Goal: Transaction & Acquisition: Purchase product/service

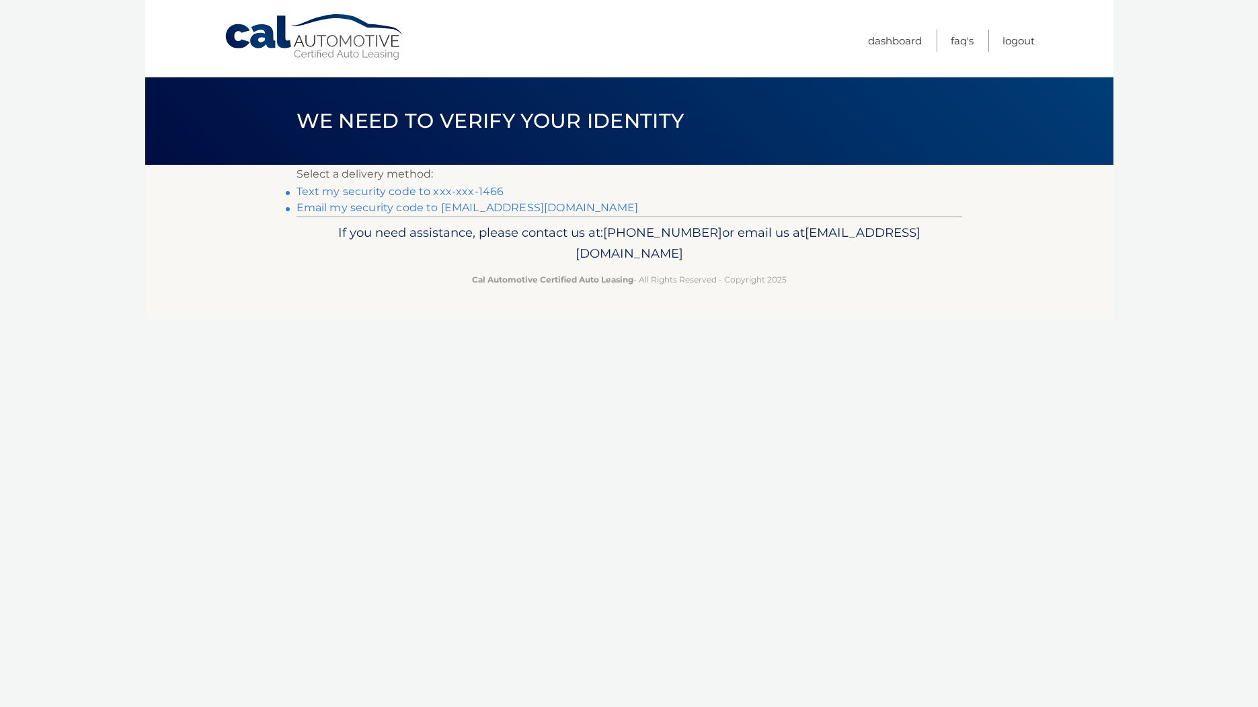
drag, startPoint x: 436, startPoint y: 190, endPoint x: 411, endPoint y: 202, distance: 28.0
click at [436, 190] on link "Text my security code to xxx-xxx-1466" at bounding box center [401, 191] width 208 height 13
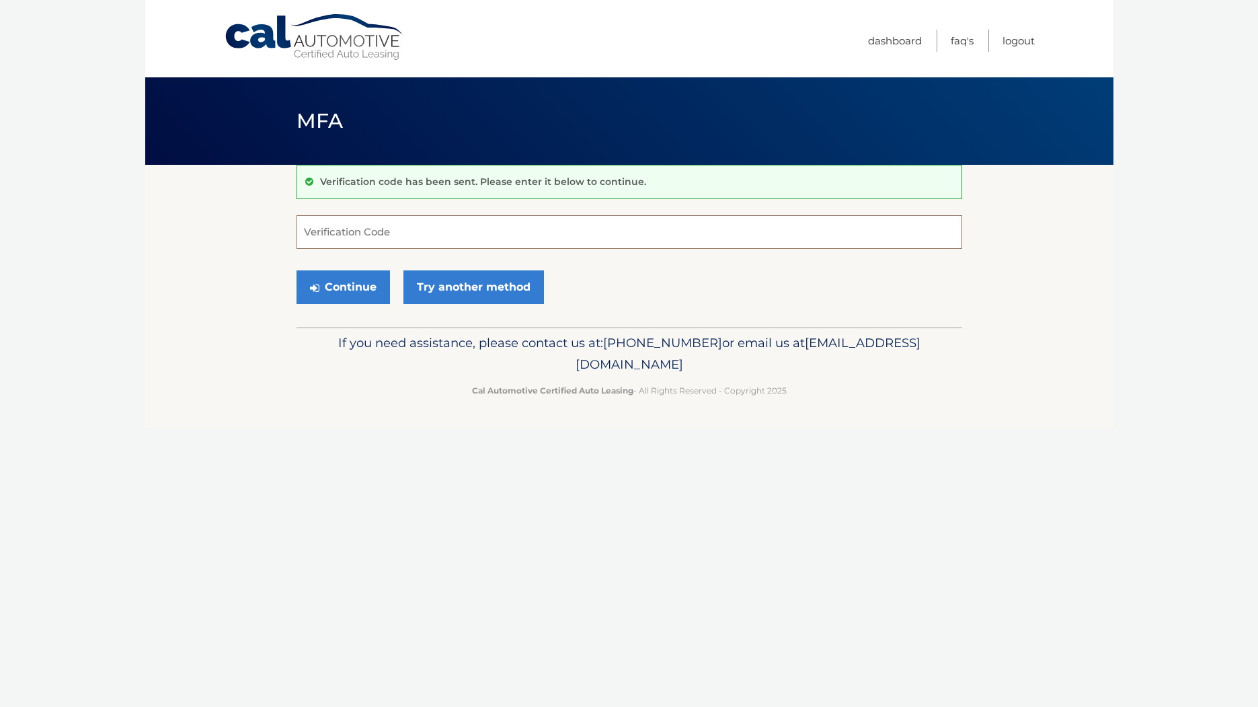
click at [329, 232] on input "Verification Code" at bounding box center [630, 232] width 666 height 34
type input "698097"
click at [348, 286] on button "Continue" at bounding box center [343, 287] width 93 height 34
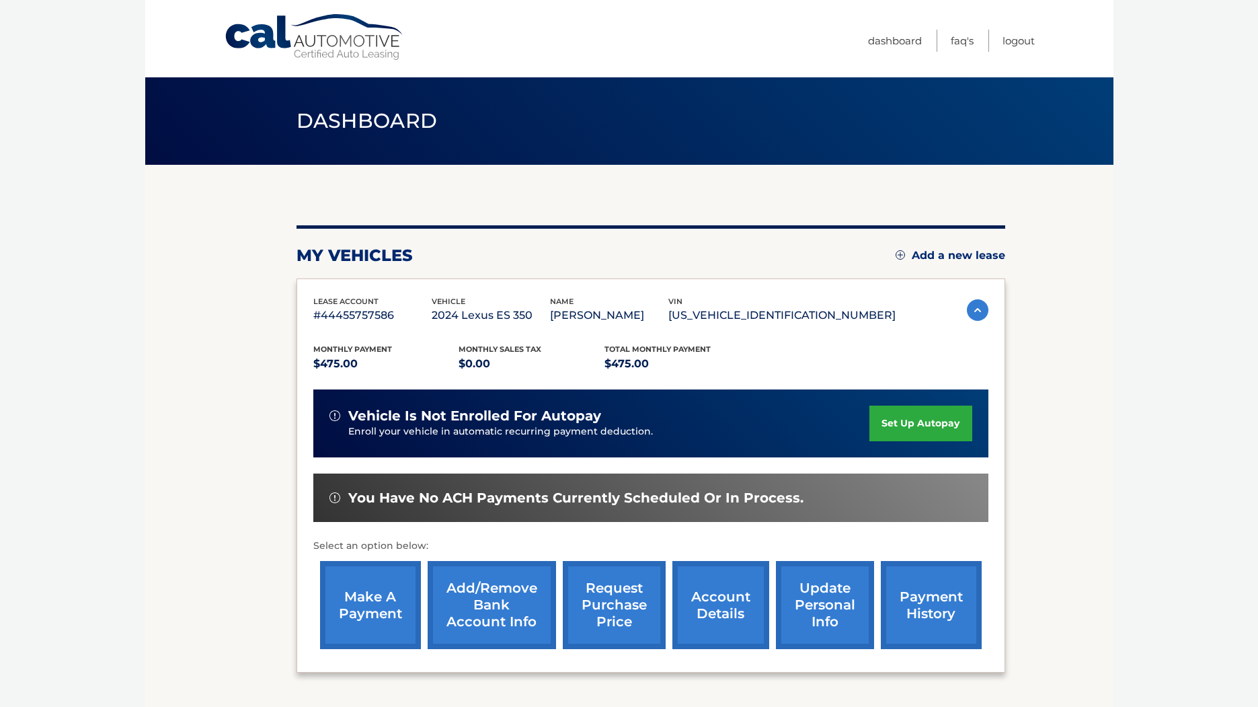
click at [371, 602] on link "make a payment" at bounding box center [370, 605] width 101 height 88
click at [360, 608] on link "make a payment" at bounding box center [370, 605] width 101 height 88
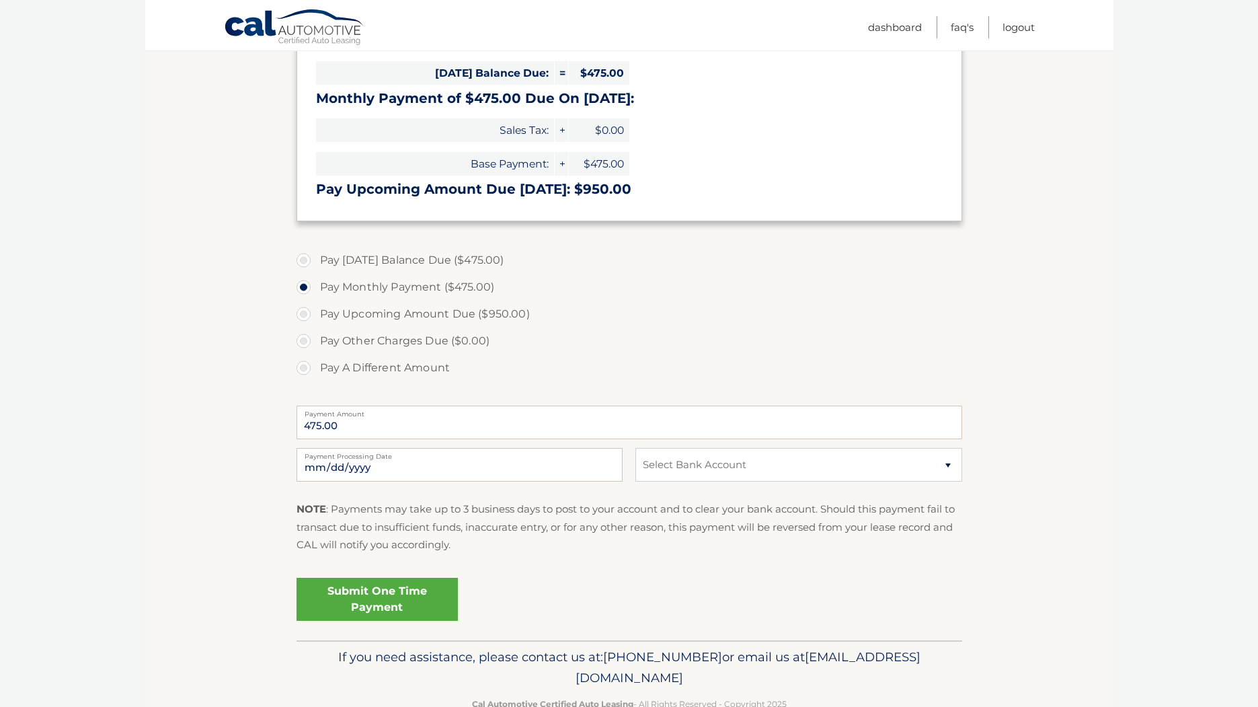
scroll to position [296, 0]
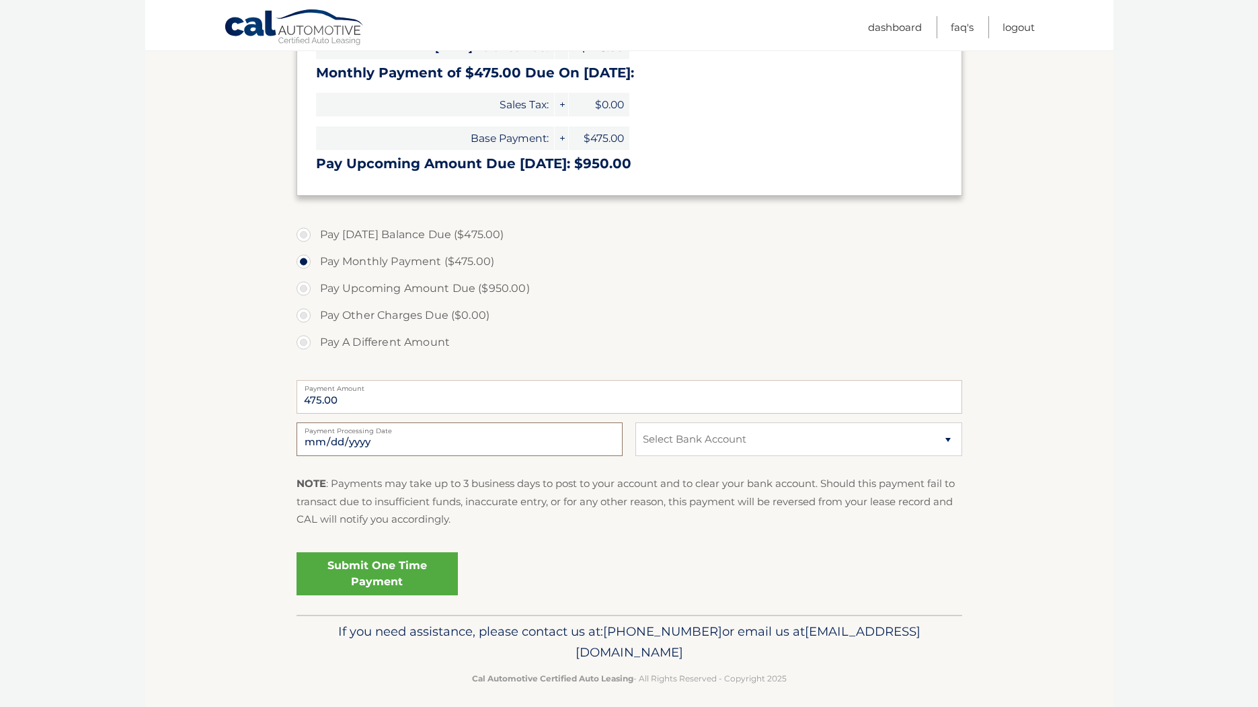
click at [379, 451] on input "2025-10-11" at bounding box center [460, 439] width 326 height 34
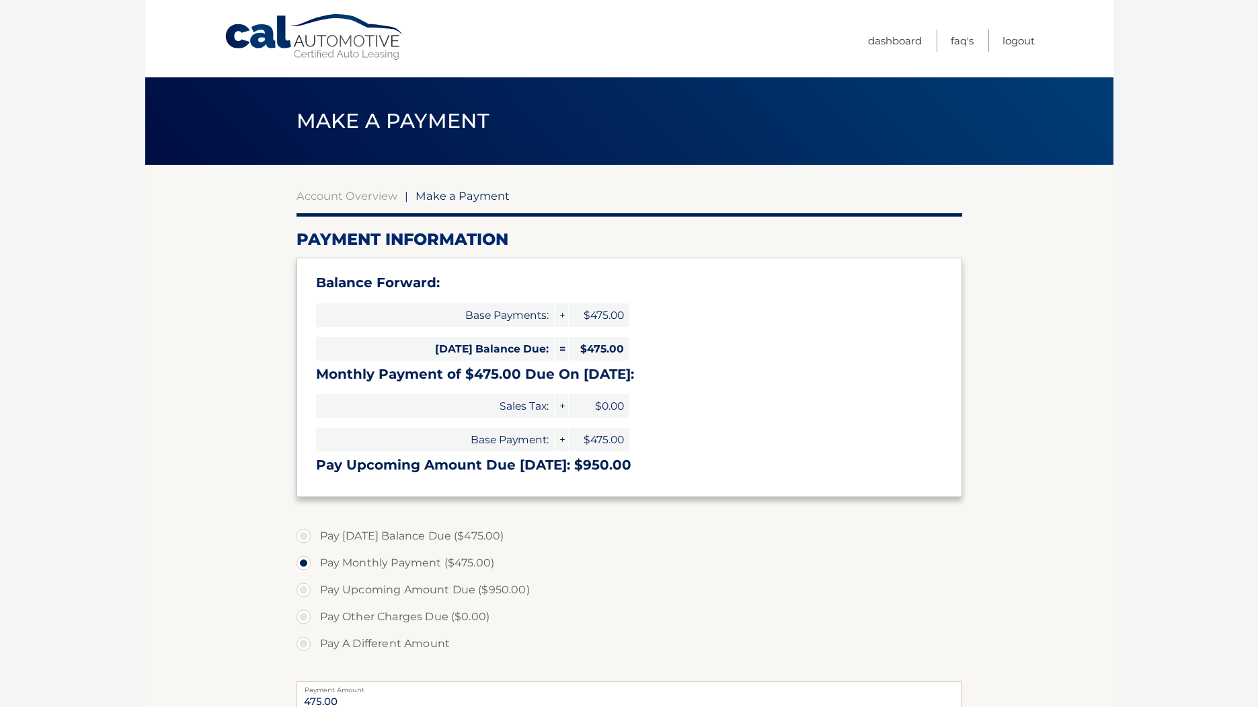
scroll to position [52, 0]
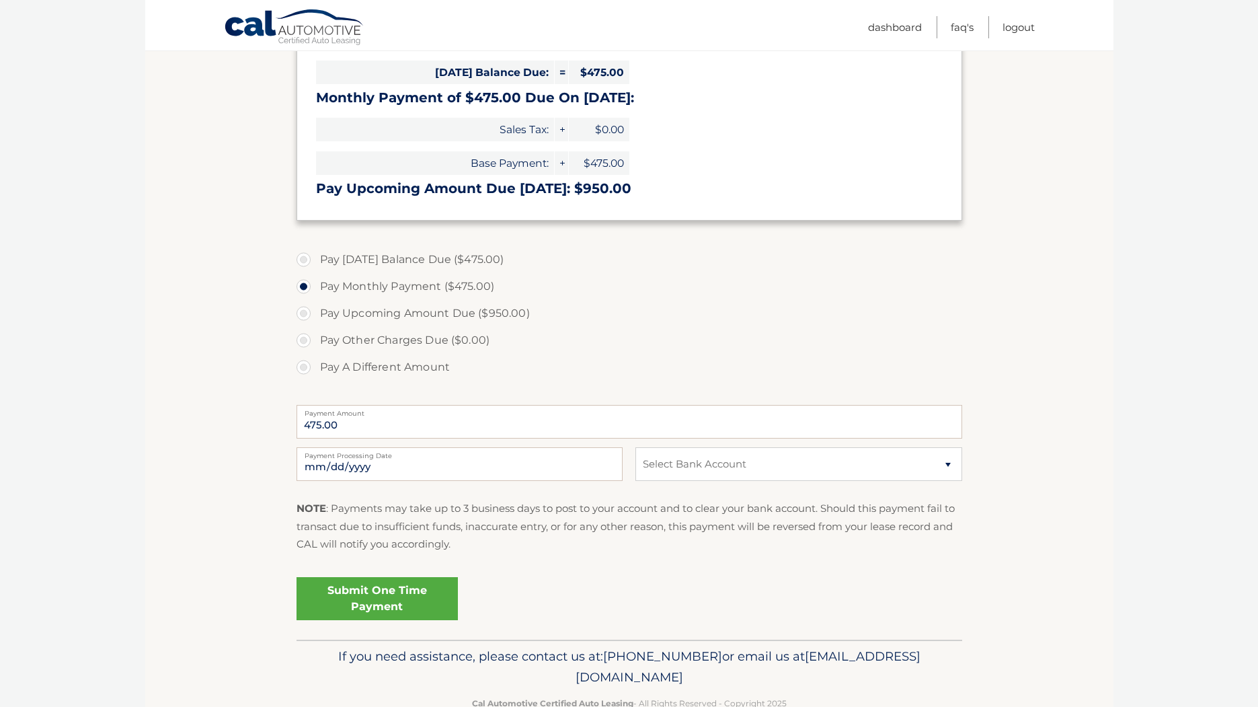
scroll to position [296, 0]
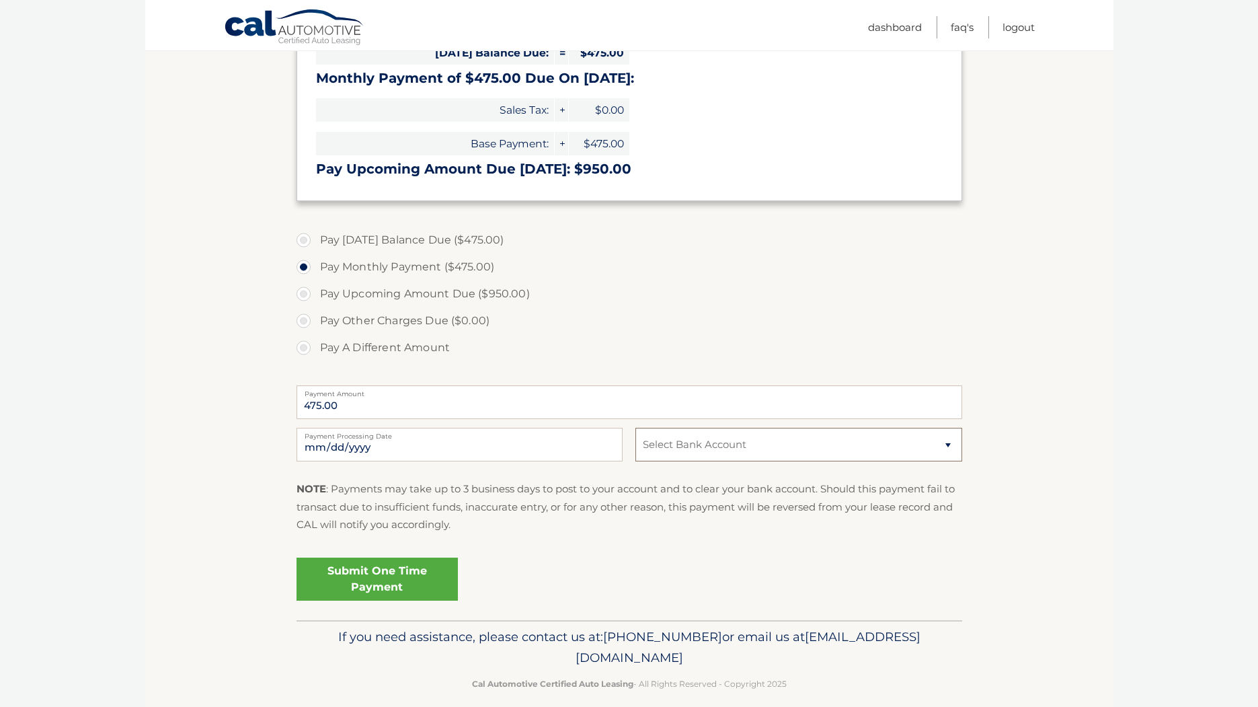
click at [685, 442] on select "Select Bank Account Checking BANK OF AMERICA N.A. *****3451 Checking BANK OF AM…" at bounding box center [799, 445] width 326 height 34
select select "NGFmYjRiMDctMjNjYy00Yzc4LWI3NTgtNGVjZGRjNTczNTkx"
click at [636, 428] on select "Select Bank Account Checking BANK OF AMERICA N.A. *****3451 Checking BANK OF AM…" at bounding box center [799, 445] width 326 height 34
click at [379, 574] on link "Submit One Time Payment" at bounding box center [377, 578] width 161 height 43
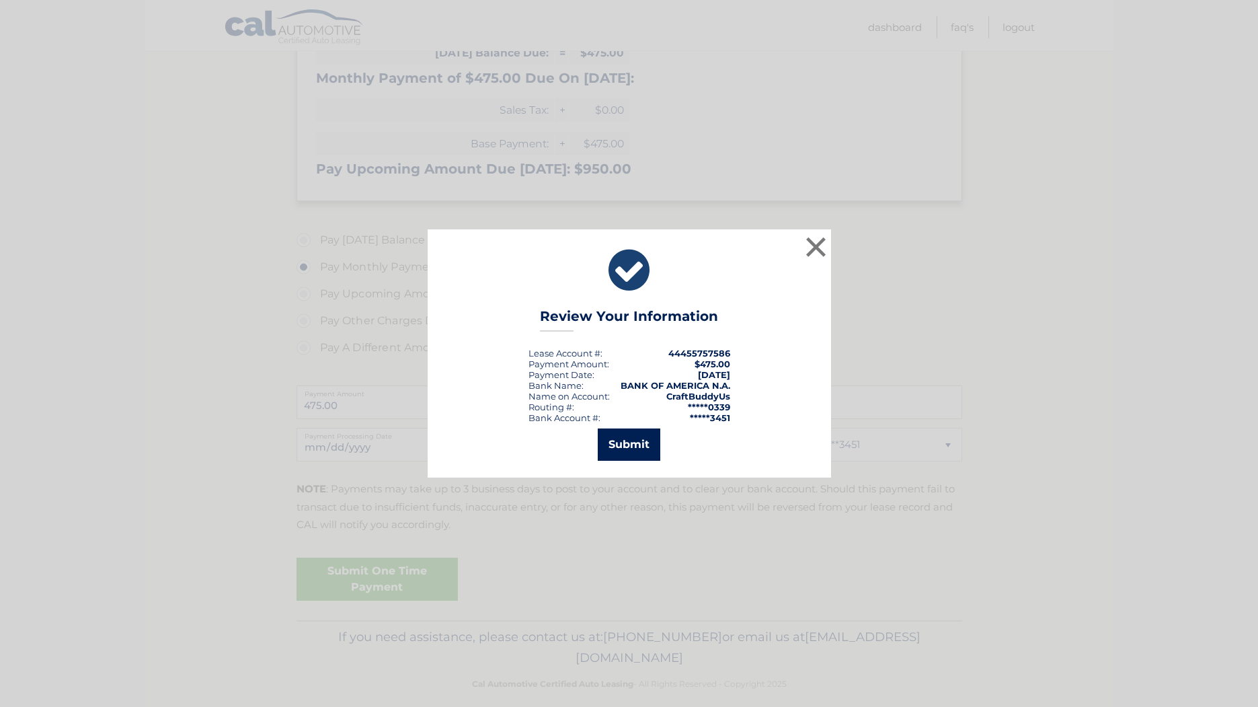
click at [642, 446] on button "Submit" at bounding box center [629, 444] width 63 height 32
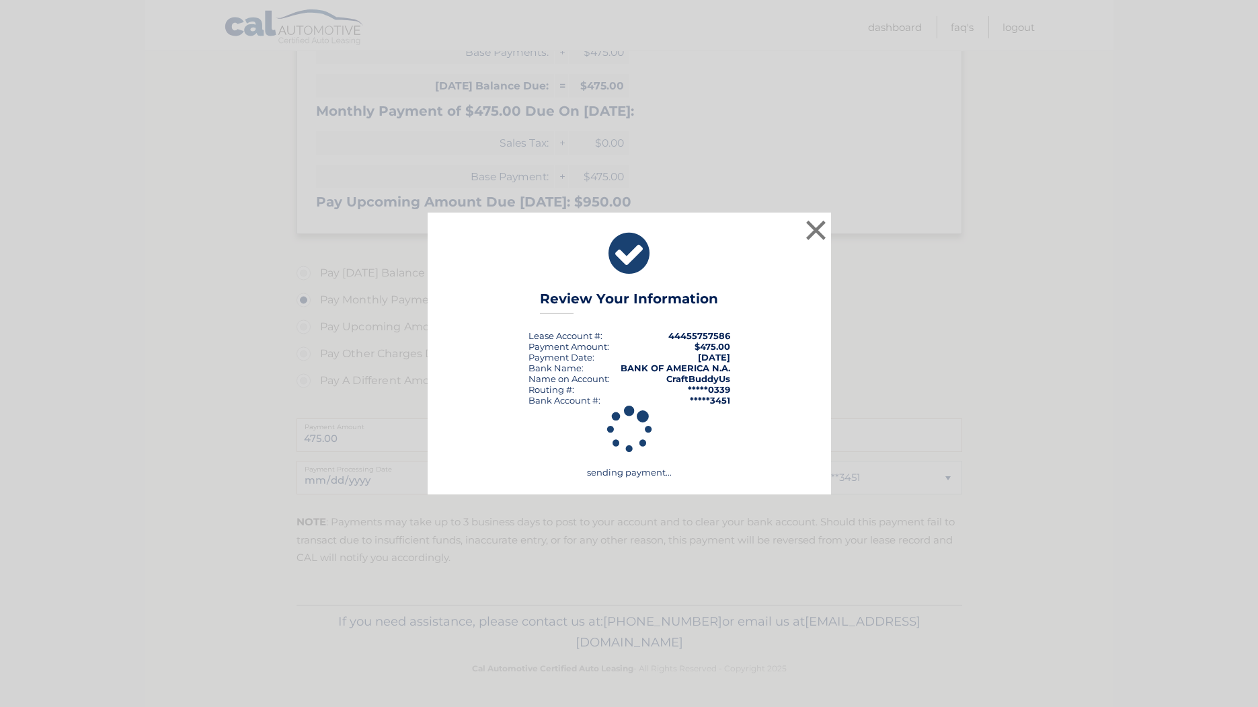
scroll to position [263, 0]
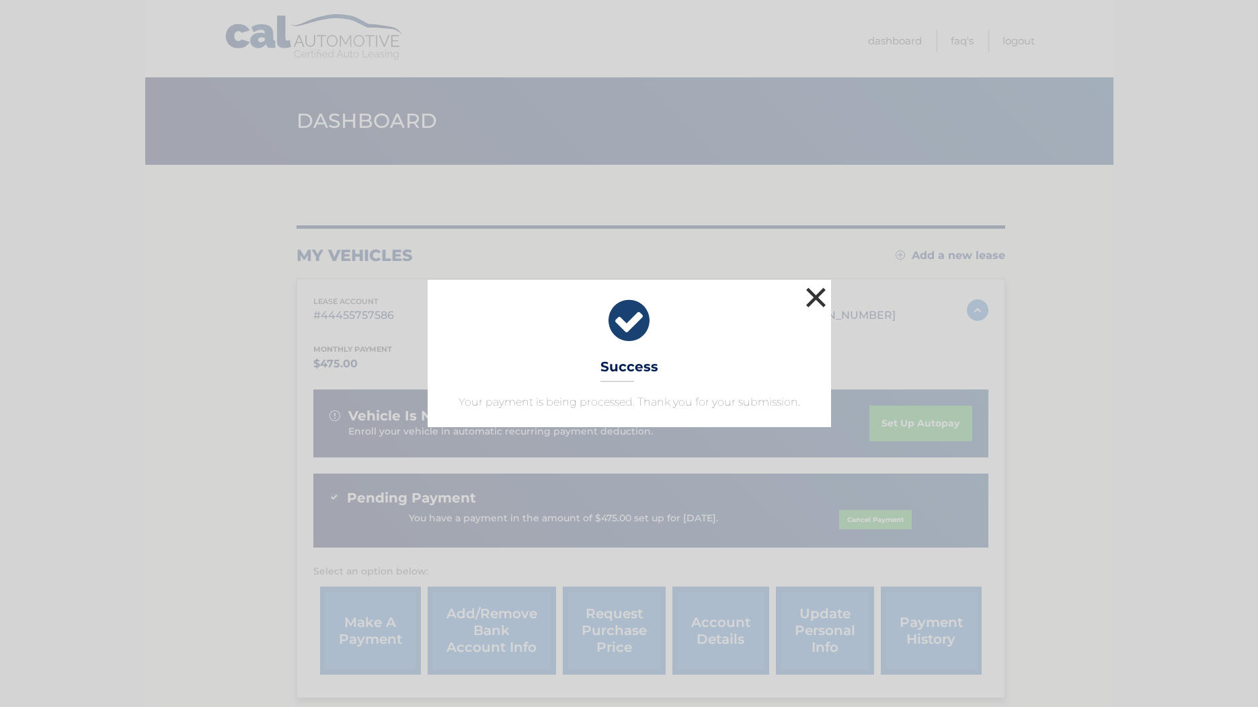
drag, startPoint x: 816, startPoint y: 293, endPoint x: 821, endPoint y: 303, distance: 10.5
click at [816, 293] on button "×" at bounding box center [816, 297] width 27 height 27
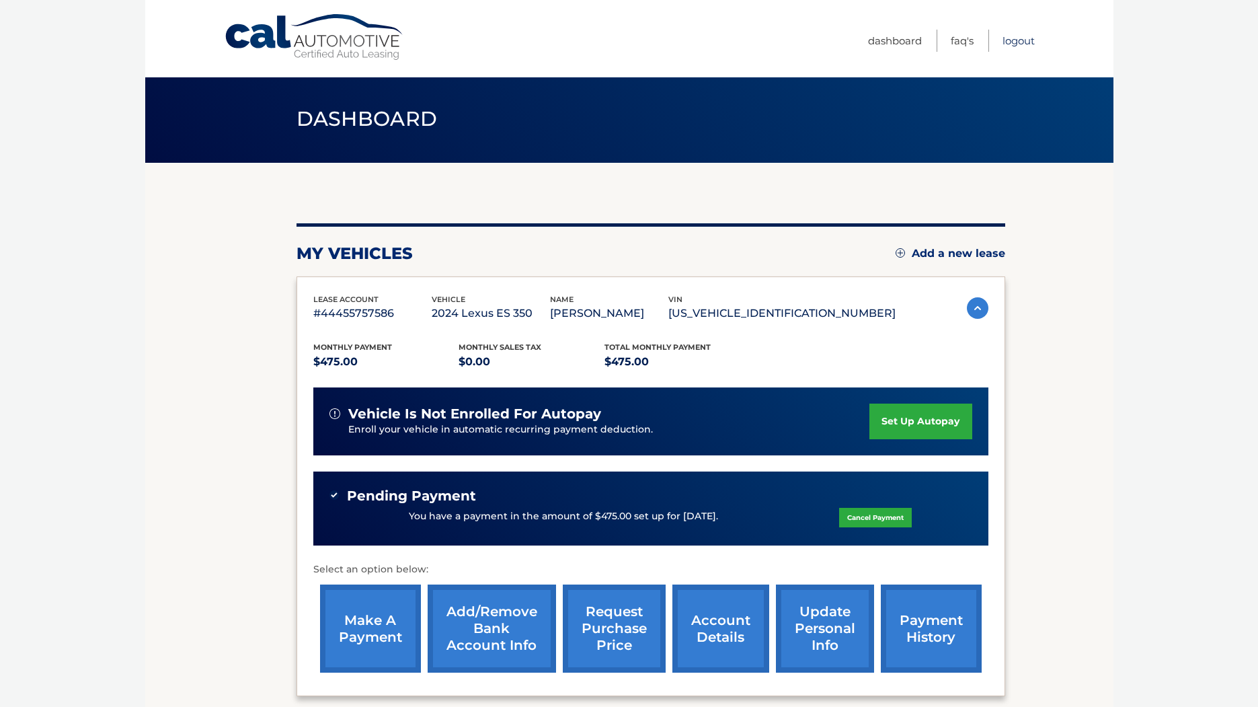
click at [1008, 38] on link "Logout" at bounding box center [1019, 41] width 32 height 22
